Goal: Find specific page/section: Find specific page/section

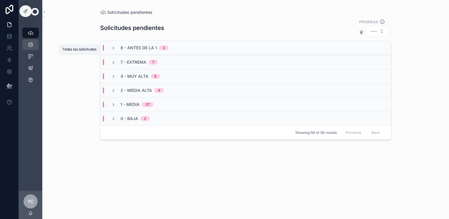
drag, startPoint x: 32, startPoint y: 46, endPoint x: 76, endPoint y: 52, distance: 45.0
click at [32, 46] on icon "scrollable content" at bounding box center [31, 45] width 6 height 6
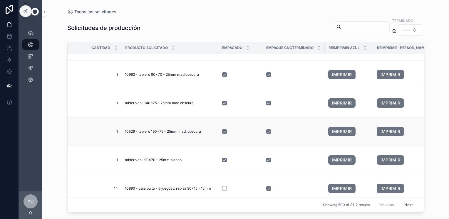
scroll to position [11969, 78]
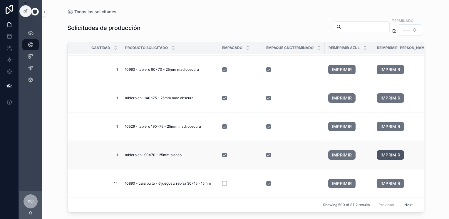
click at [310, 150] on link "IMPRIMIR" at bounding box center [390, 154] width 28 height 9
